Goal: Transaction & Acquisition: Purchase product/service

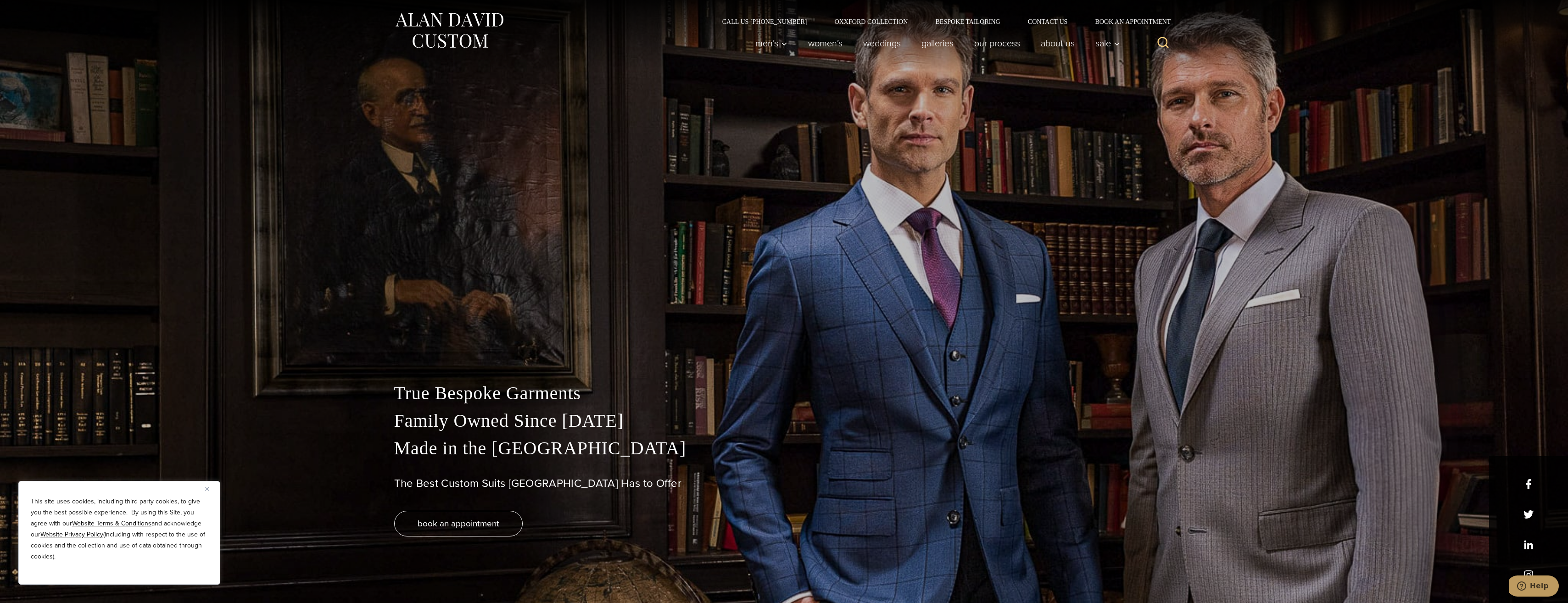
click at [207, 487] on img "Close" at bounding box center [207, 488] width 4 height 4
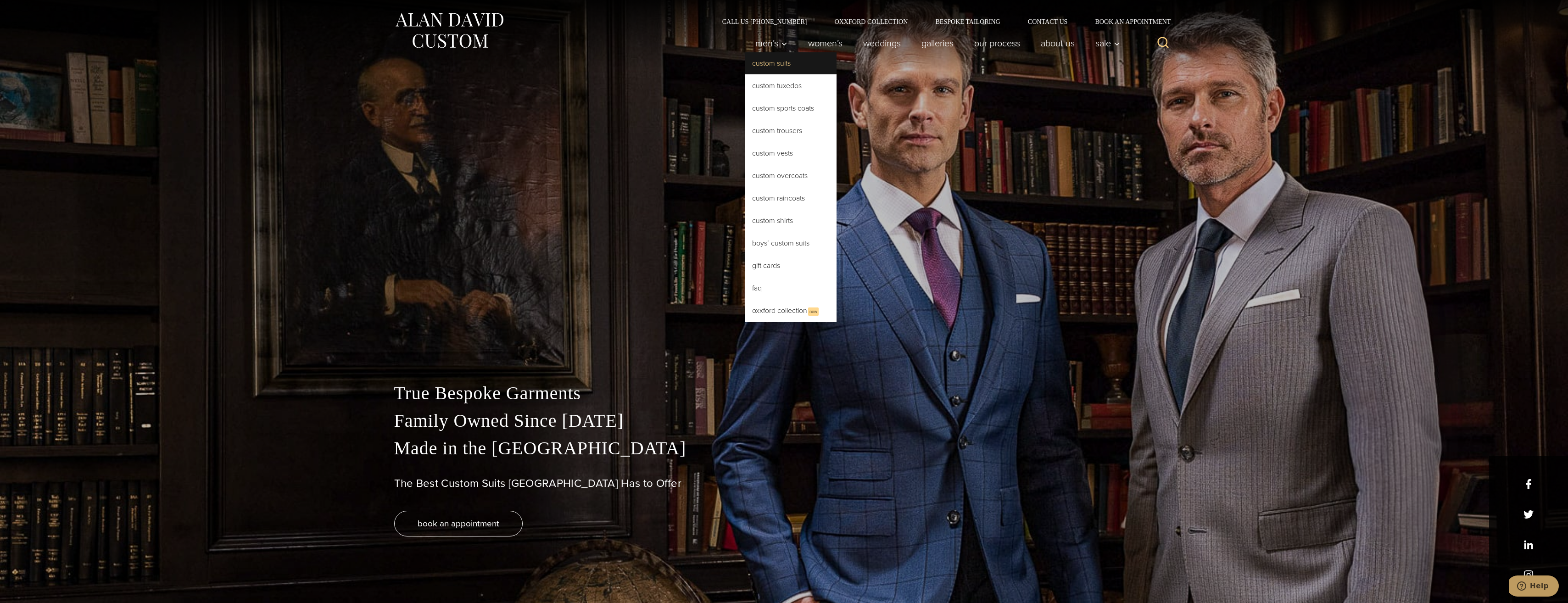
click at [761, 66] on link "Custom Suits" at bounding box center [791, 64] width 92 height 22
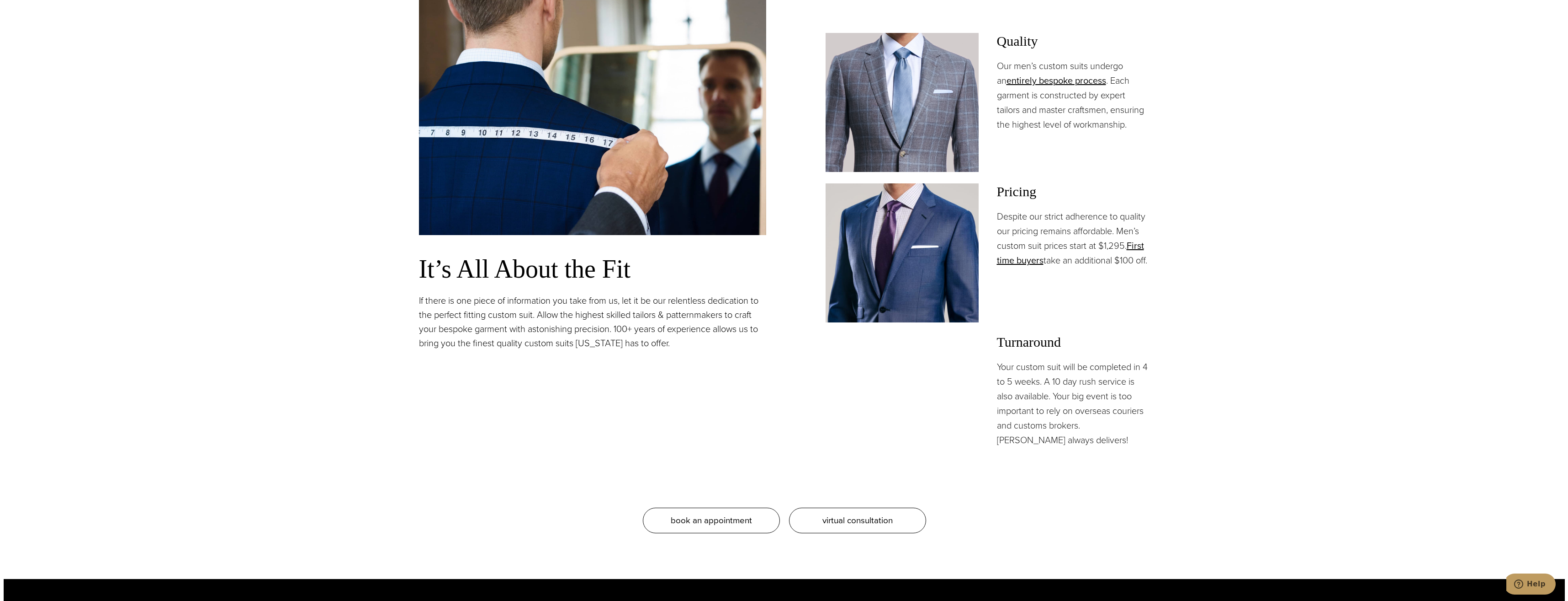
scroll to position [732, 0]
